Goal: Transaction & Acquisition: Purchase product/service

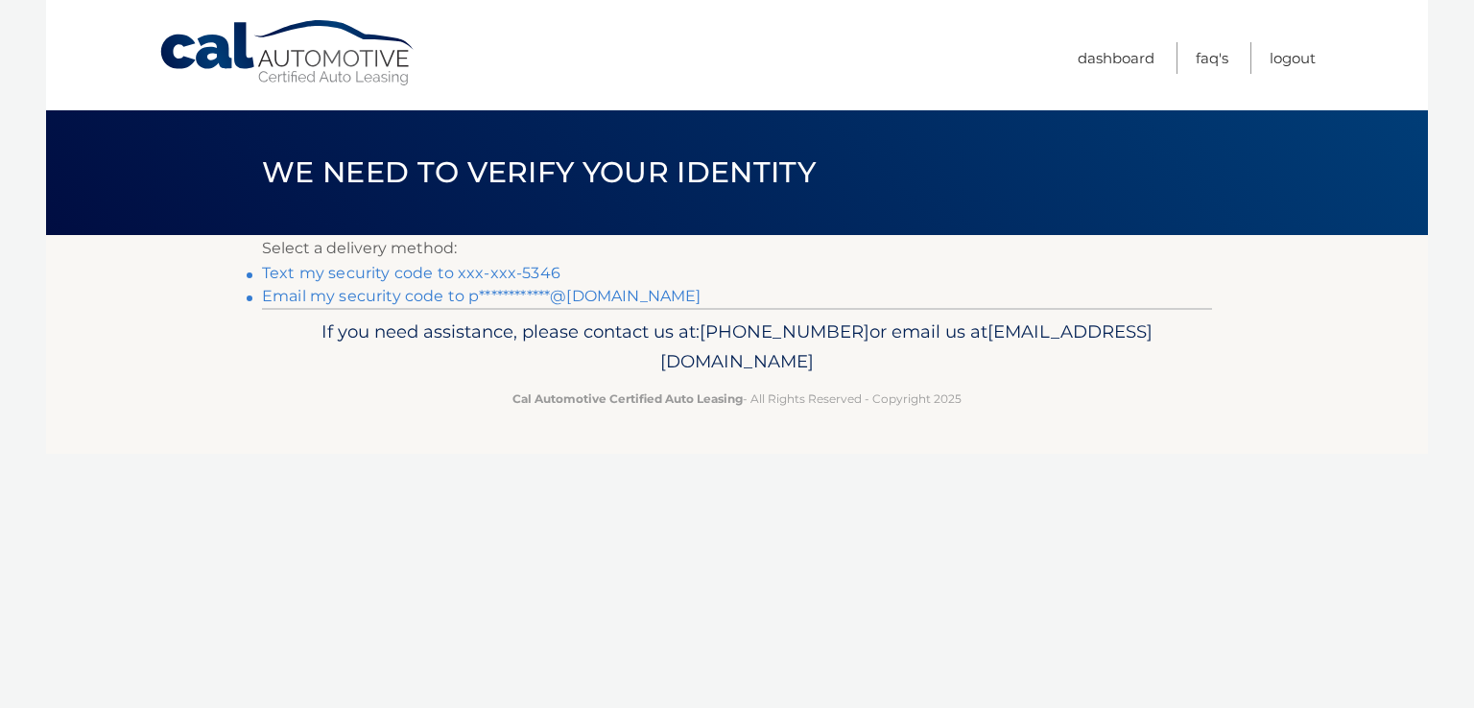
click at [523, 294] on link "**********" at bounding box center [481, 296] width 438 height 18
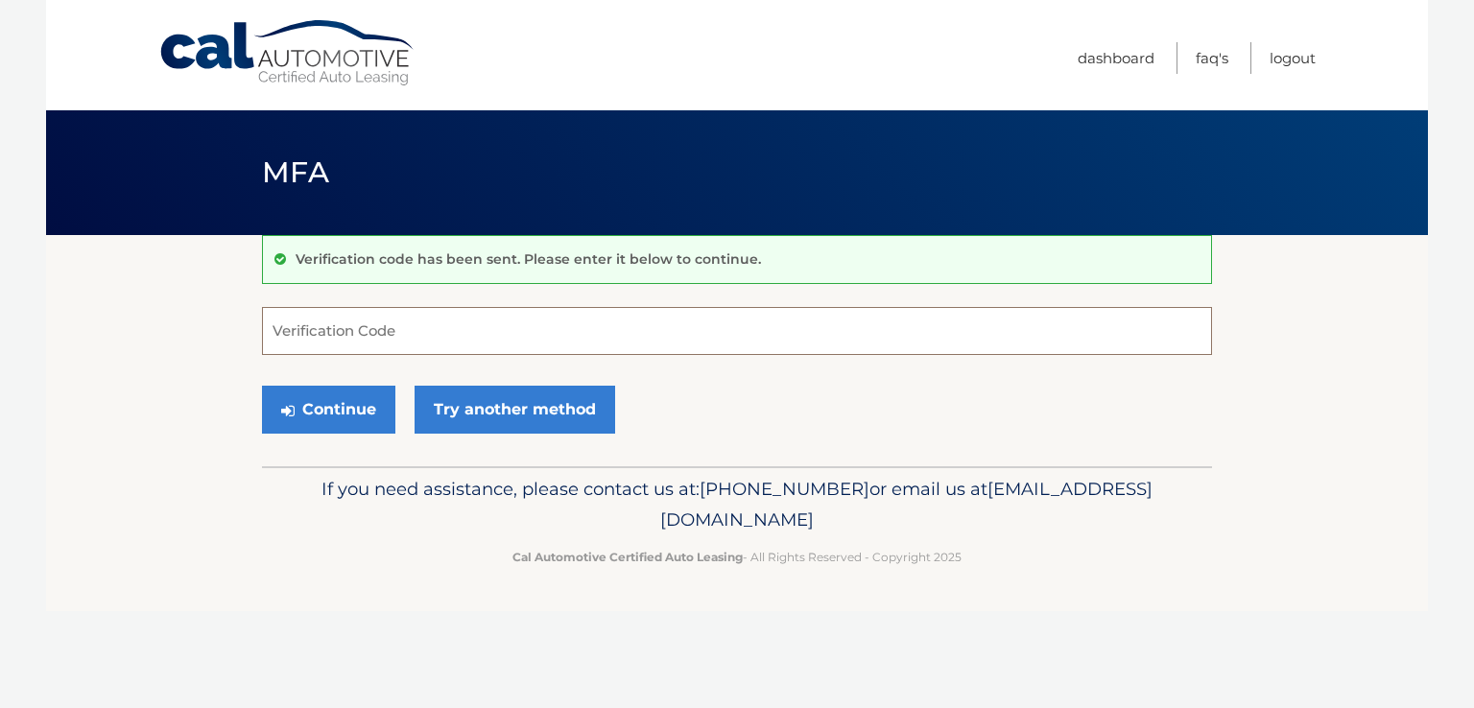
click at [503, 336] on input "Verification Code" at bounding box center [737, 331] width 950 height 48
type input "486871"
click at [262, 386] on button "Continue" at bounding box center [328, 410] width 133 height 48
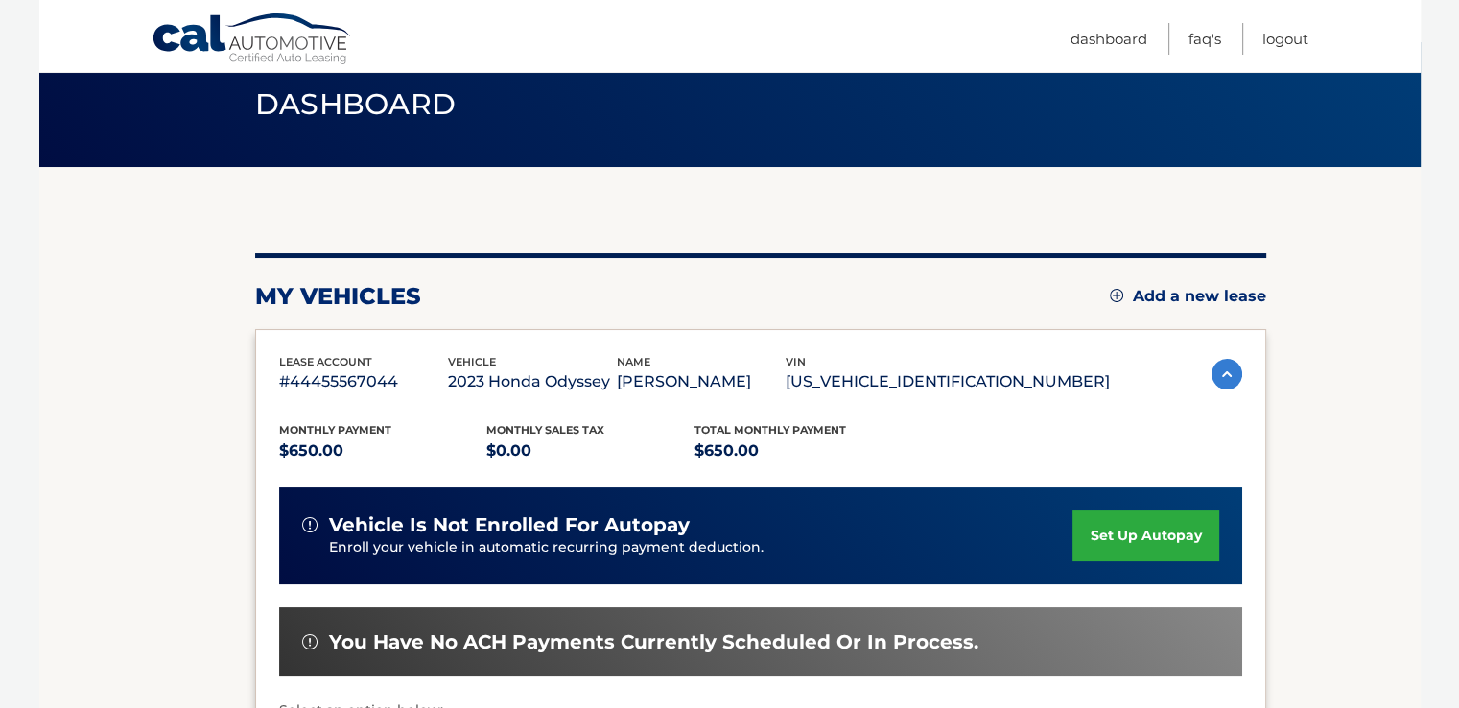
scroll to position [192, 0]
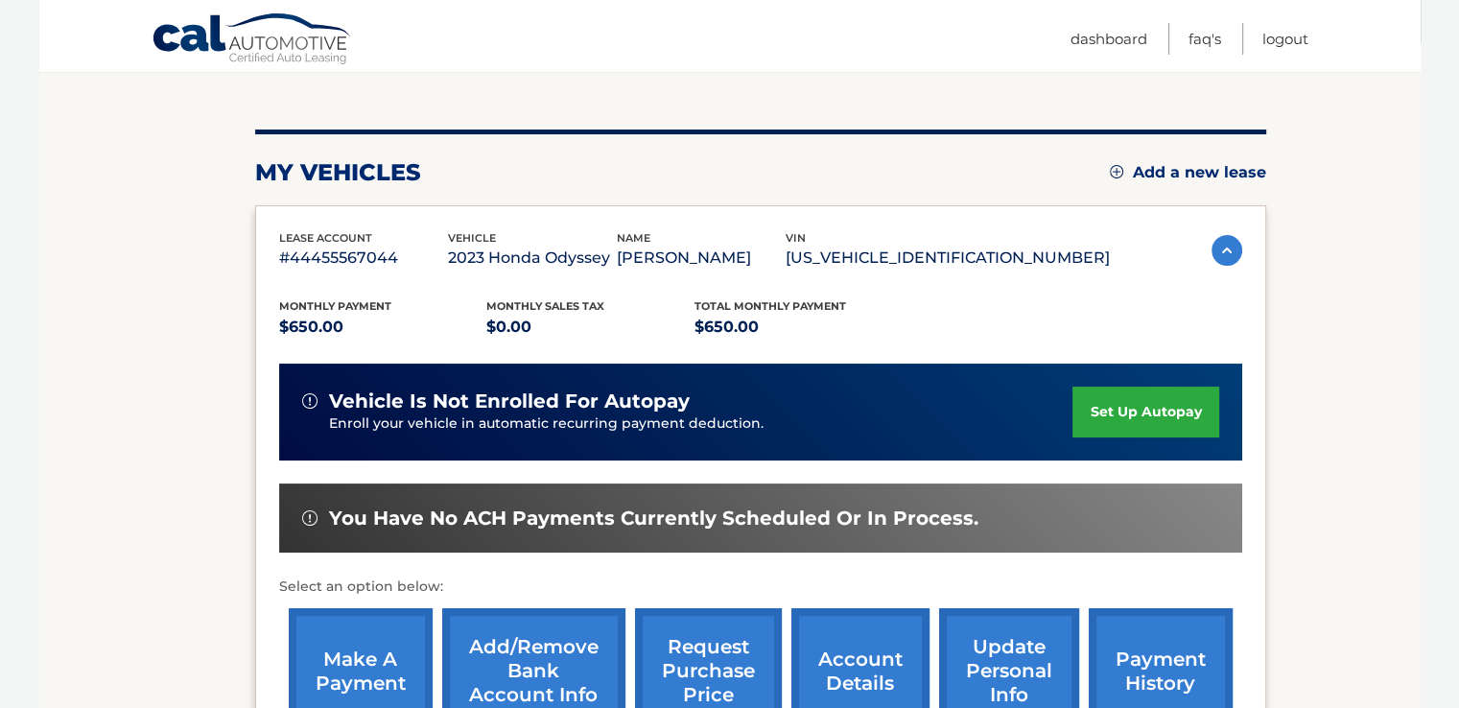
click at [366, 639] on link "make a payment" at bounding box center [361, 671] width 144 height 126
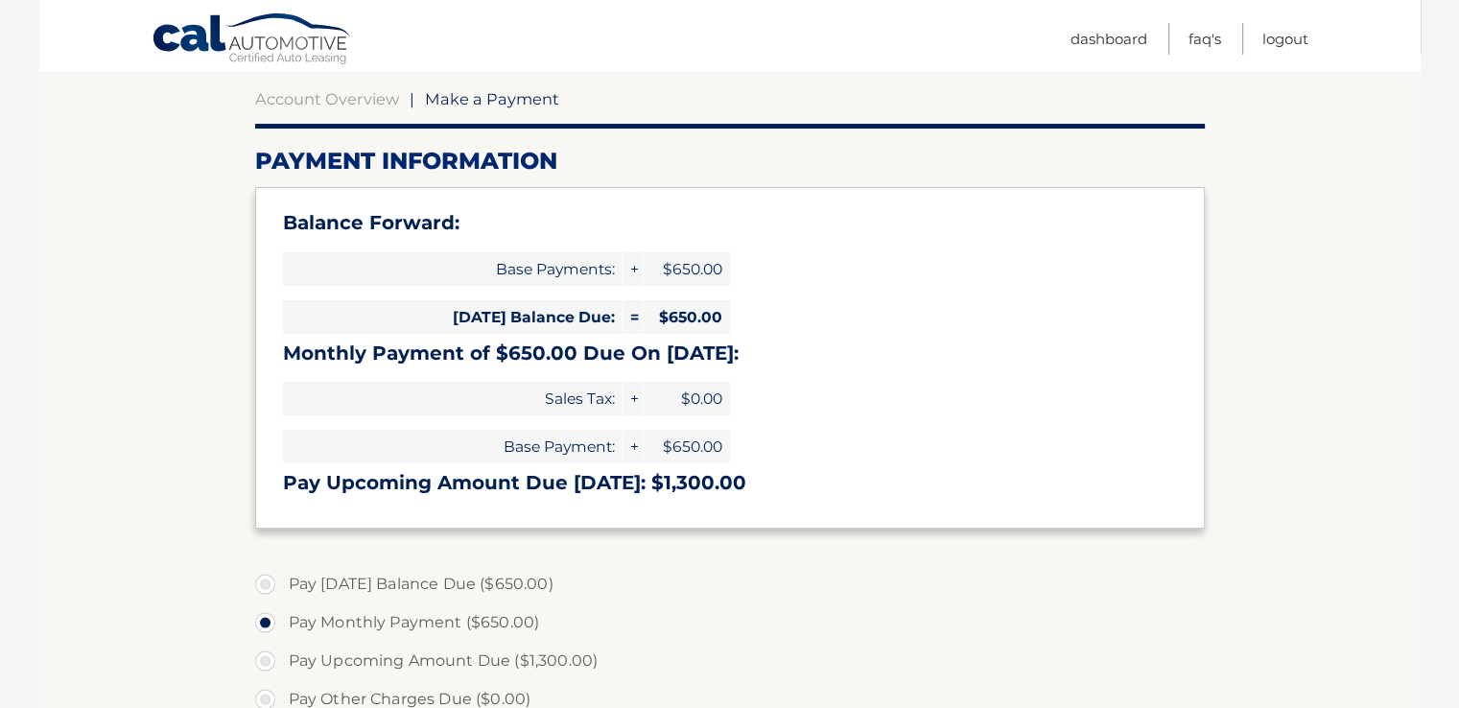
scroll to position [192, 0]
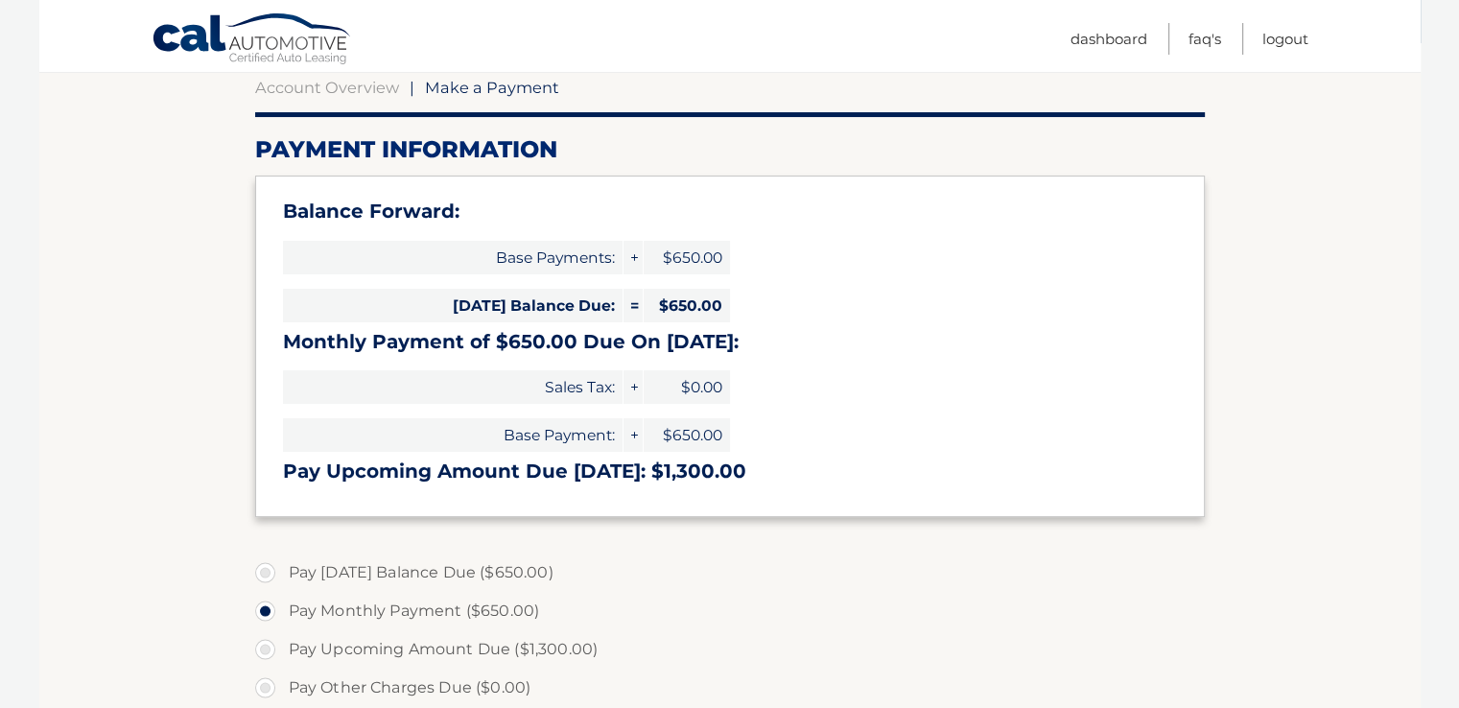
click at [289, 570] on label "Pay Today's Balance Due ($650.00)" at bounding box center [730, 573] width 950 height 38
click at [282, 570] on input "Pay Today's Balance Due ($650.00)" at bounding box center [272, 569] width 19 height 31
radio input "true"
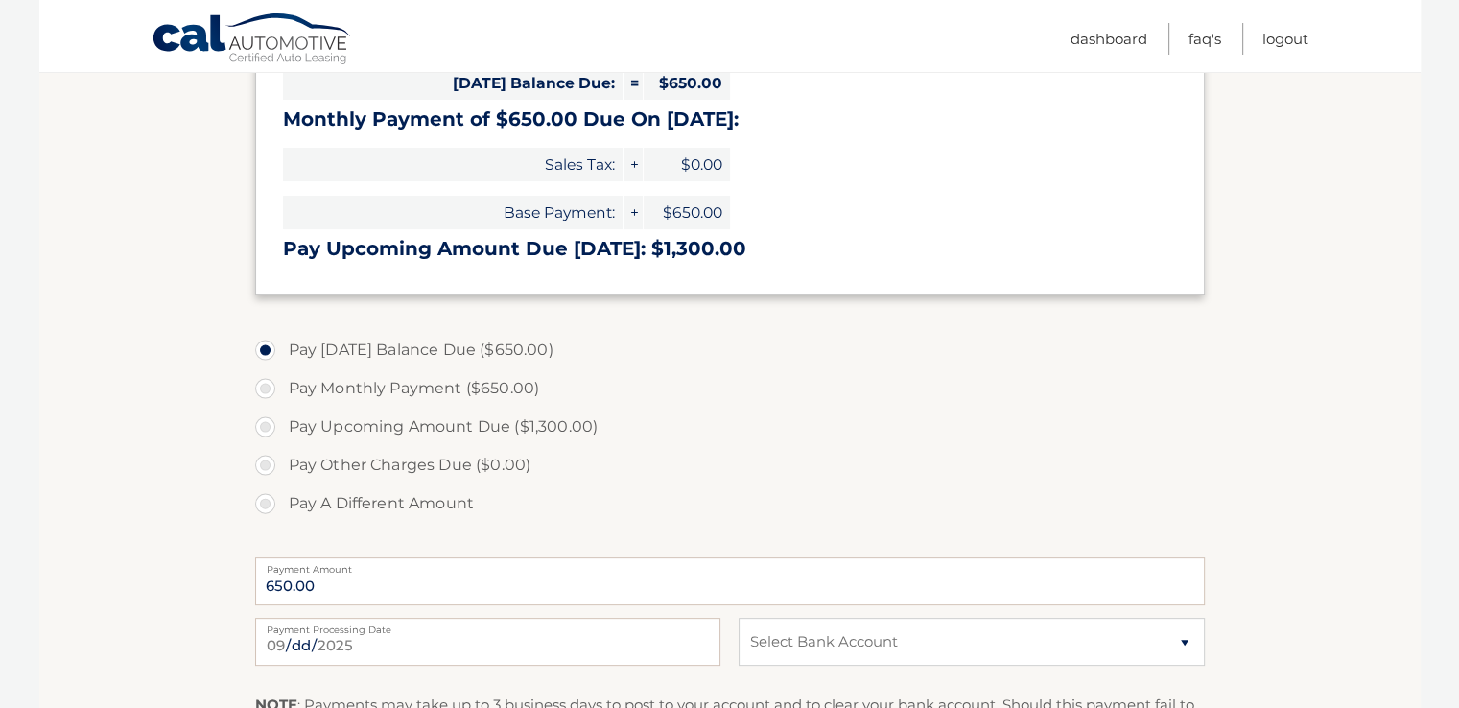
scroll to position [480, 0]
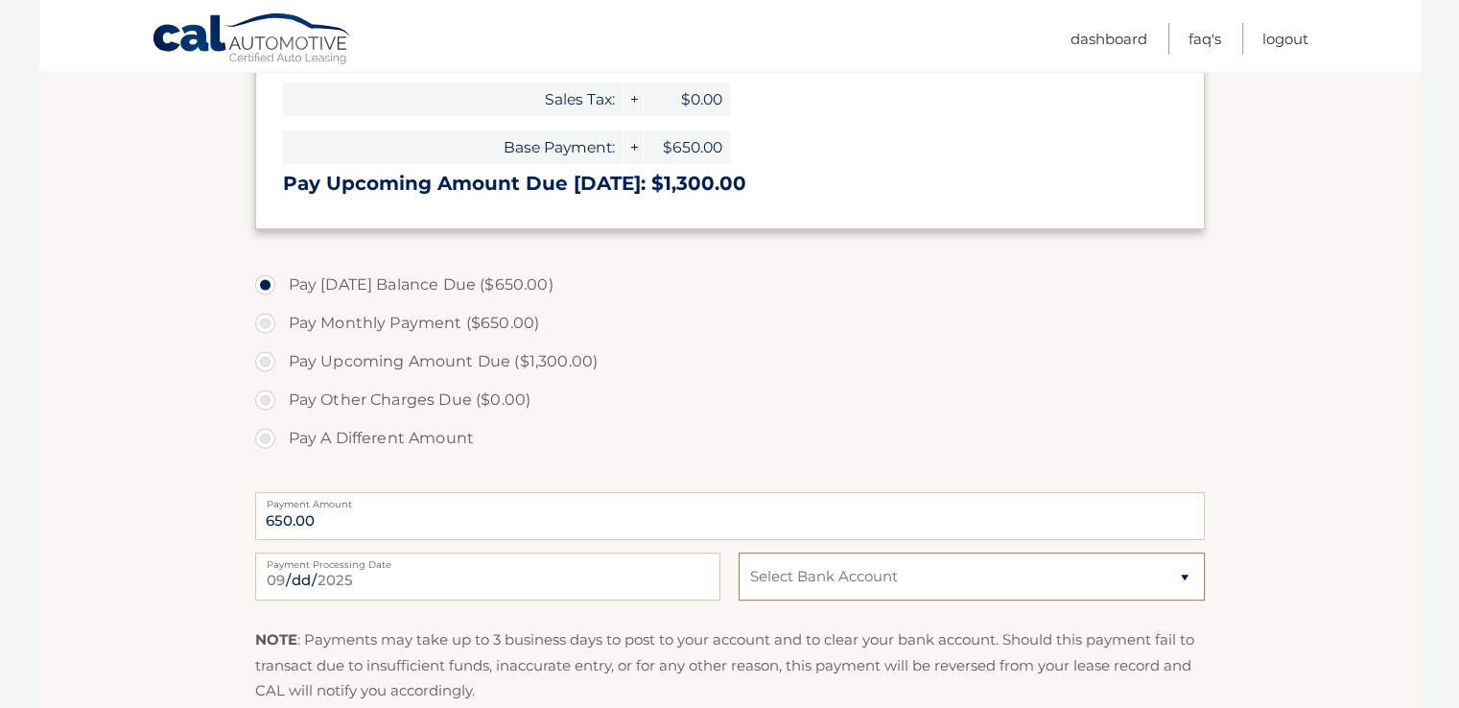
click at [769, 581] on select "Select Bank Account Checking JPMORGAN CHASE BANK, NA *****9309 Checking JPMORGA…" at bounding box center [971, 577] width 465 height 48
select select "YWMxNmM0MDgtNmEzYS00NTViLWJlMjctODA2ZmE2ZGY2MzNk"
click at [739, 553] on select "Select Bank Account Checking JPMORGAN CHASE BANK, NA *****9309 Checking JPMORGA…" at bounding box center [971, 577] width 465 height 48
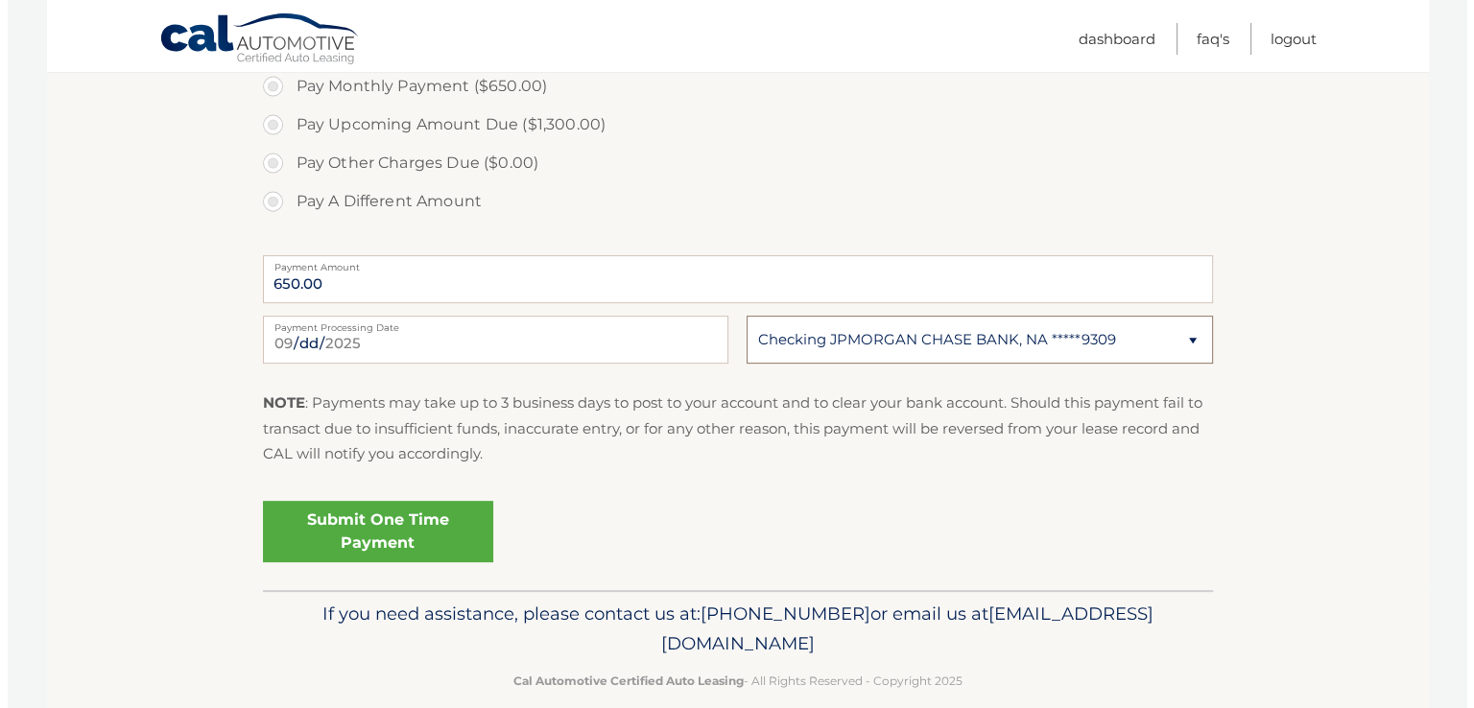
scroll to position [743, 0]
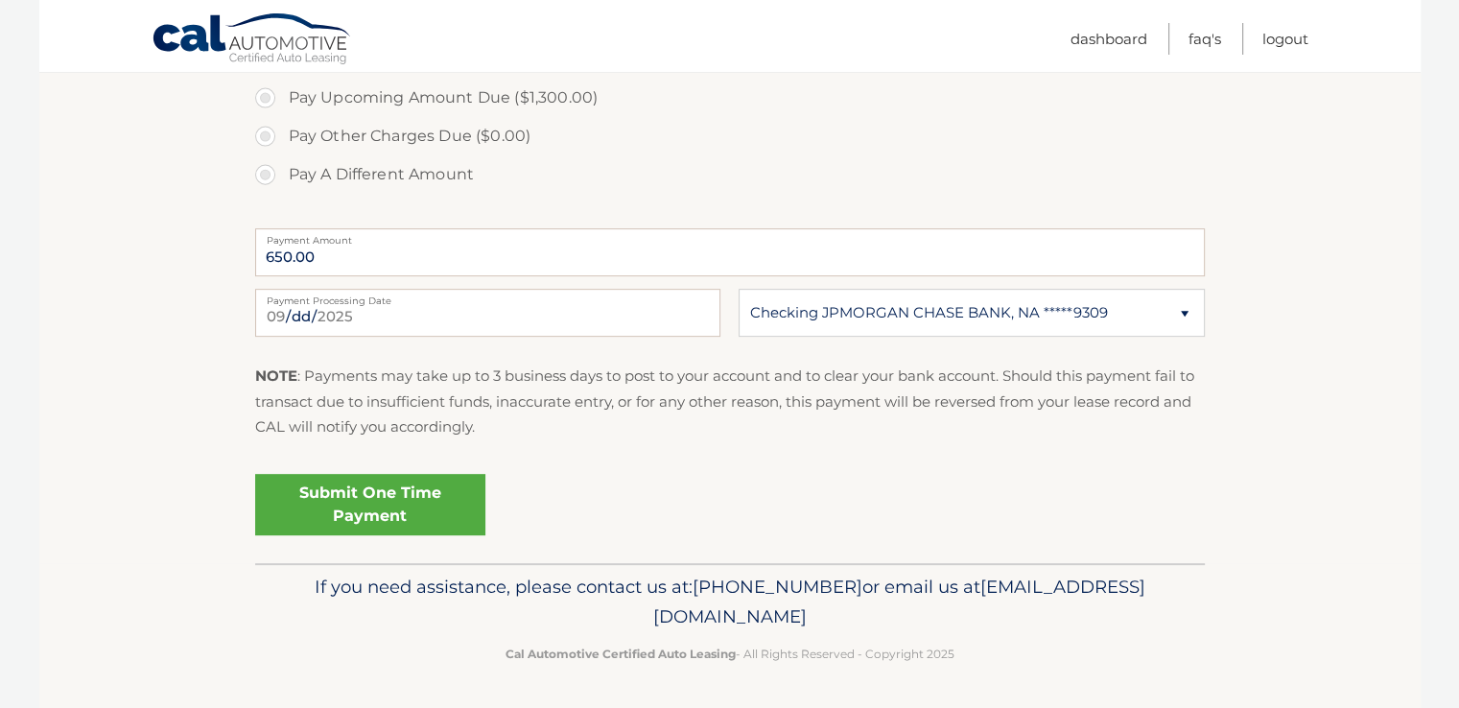
click at [393, 512] on link "Submit One Time Payment" at bounding box center [370, 504] width 230 height 61
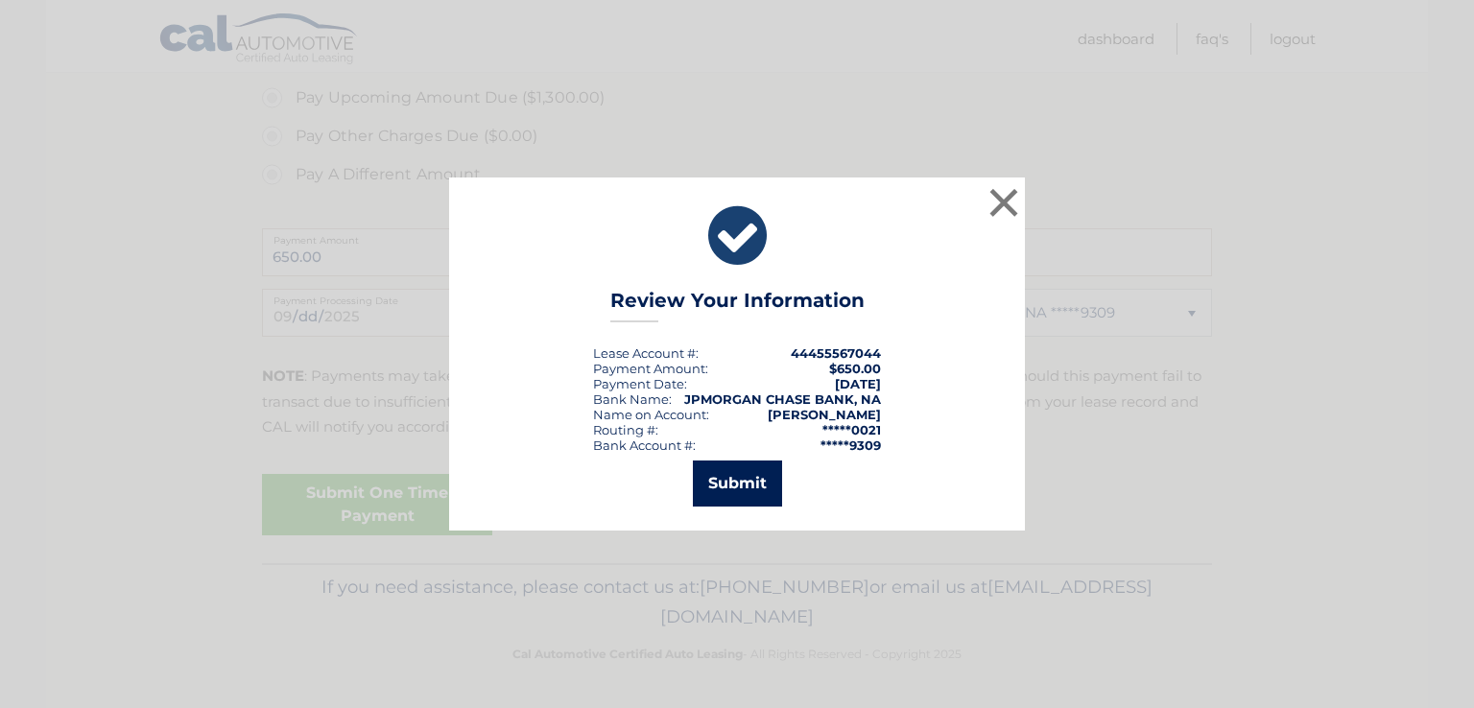
click at [756, 483] on button "Submit" at bounding box center [737, 483] width 89 height 46
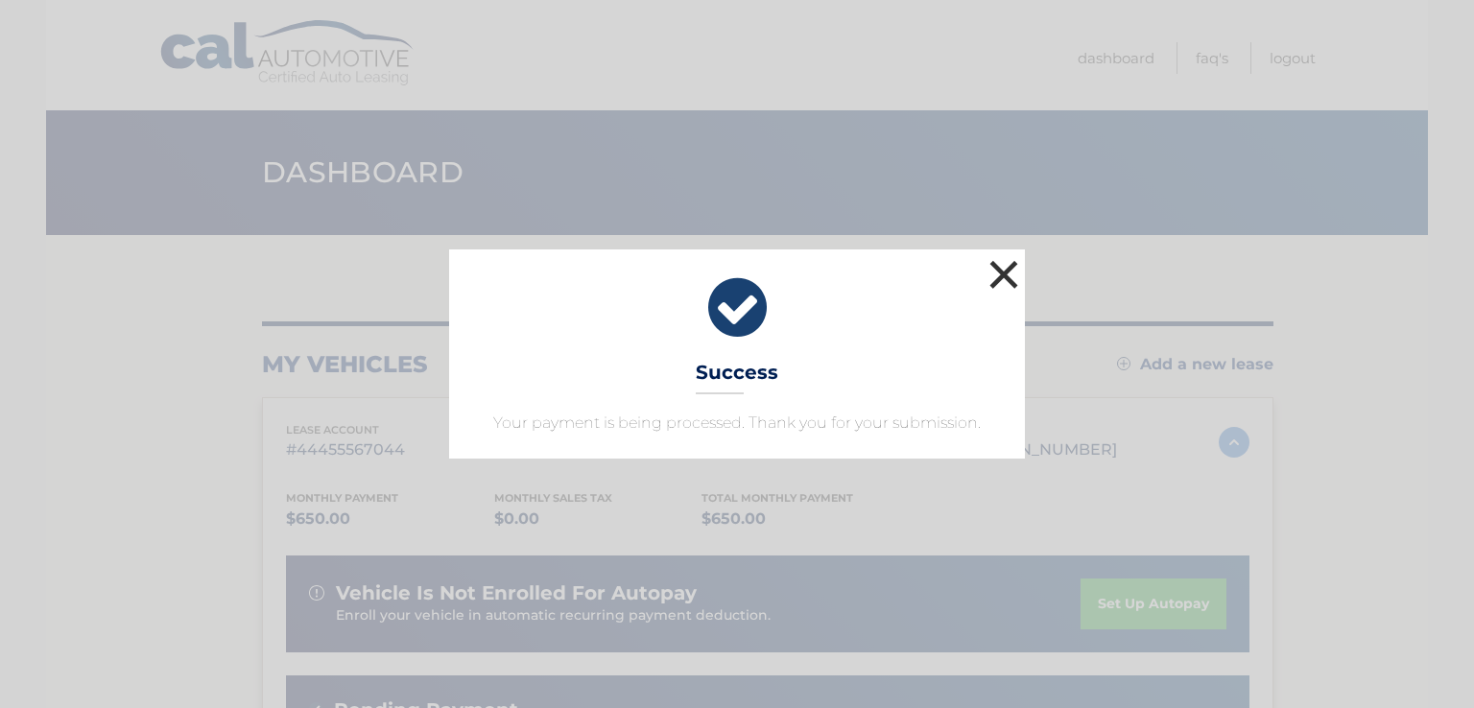
click at [1014, 270] on button "×" at bounding box center [1003, 274] width 38 height 38
